Goal: Task Accomplishment & Management: Use online tool/utility

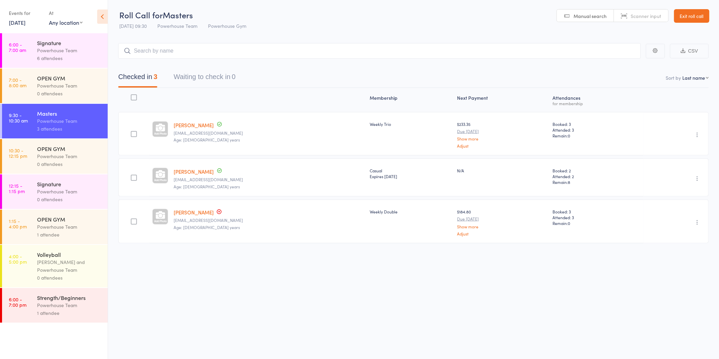
click at [79, 188] on div "Powerhouse Team" at bounding box center [69, 192] width 65 height 8
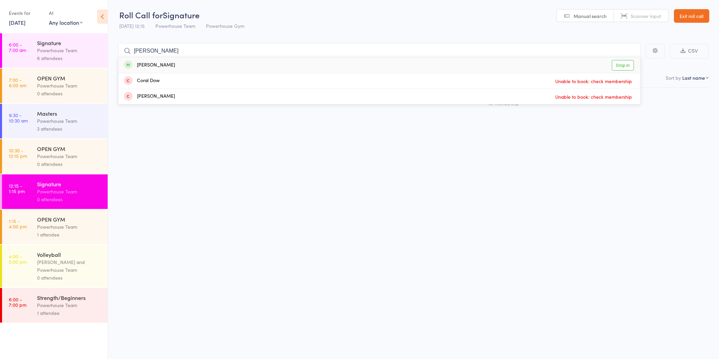
type input "[PERSON_NAME]"
click at [626, 62] on link "Drop in" at bounding box center [623, 65] width 22 height 11
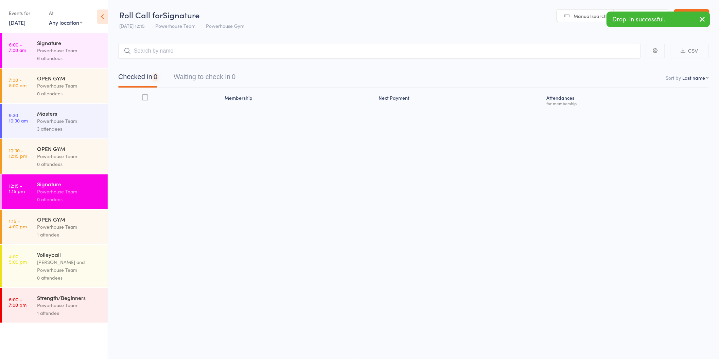
click at [87, 226] on div "Powerhouse Team" at bounding box center [69, 227] width 65 height 8
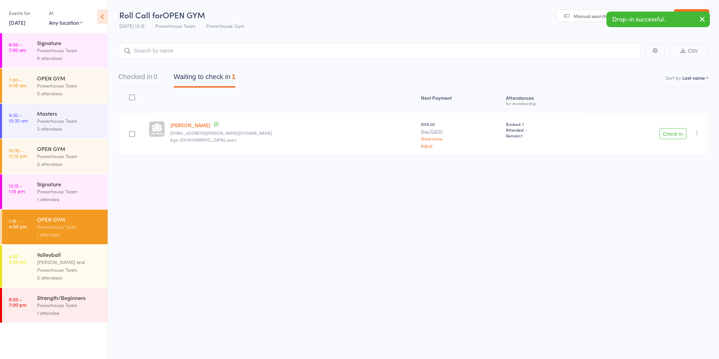
click at [676, 135] on button "Check in" at bounding box center [672, 133] width 27 height 11
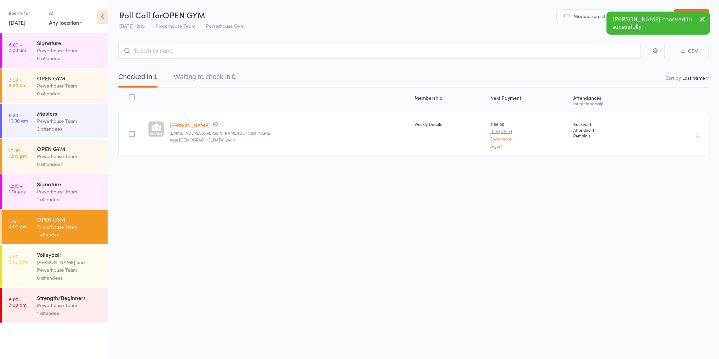
click at [92, 300] on div "Strength/Beginners" at bounding box center [69, 297] width 65 height 7
